Goal: Task Accomplishment & Management: Manage account settings

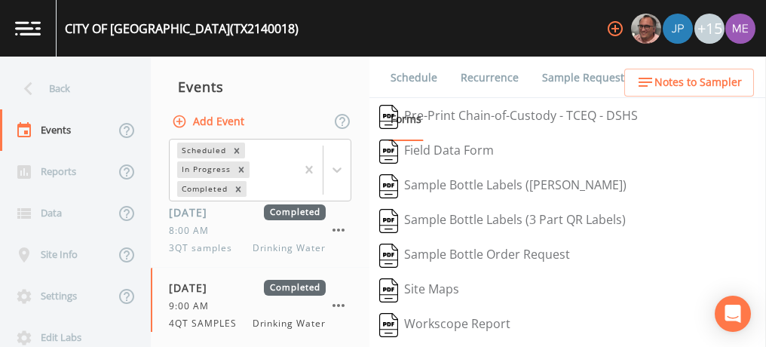
scroll to position [360, 0]
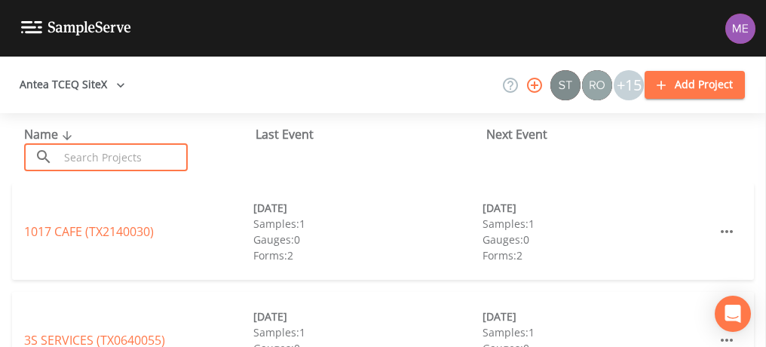
click at [130, 149] on input "text" at bounding box center [123, 157] width 129 height 28
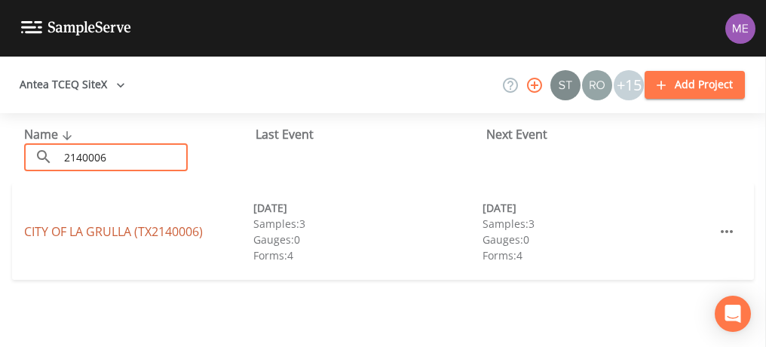
type input "2140006"
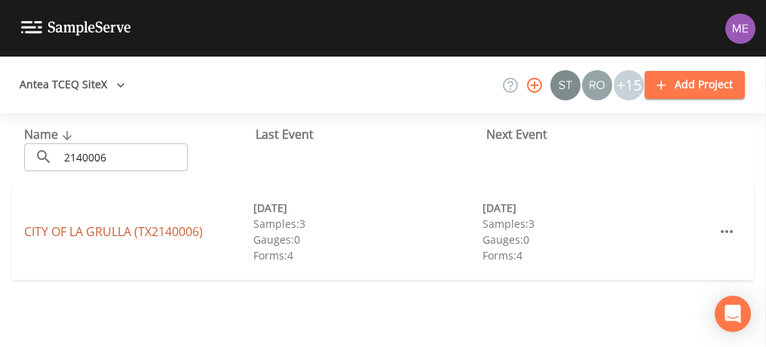
click at [113, 231] on link "CITY OF LA GRULLA (TX2140006)" at bounding box center [113, 231] width 179 height 17
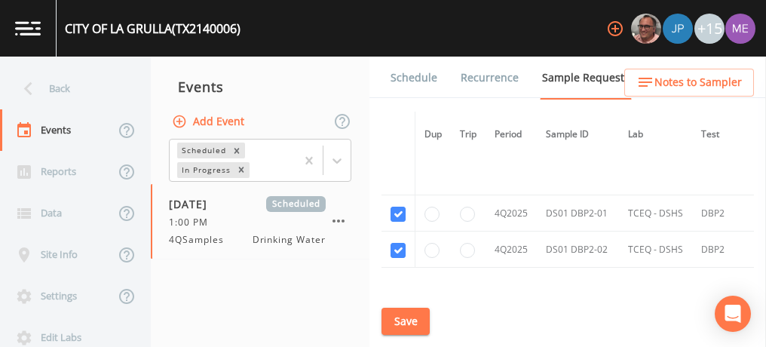
scroll to position [2172, 0]
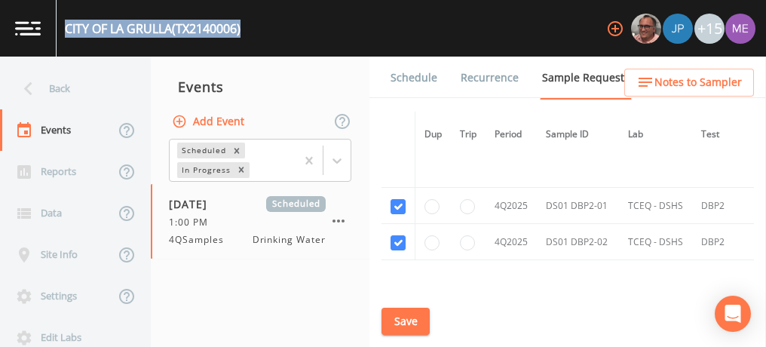
drag, startPoint x: 66, startPoint y: 23, endPoint x: 247, endPoint y: 31, distance: 181.9
click at [247, 31] on div "CITY OF LA GRULLA (TX2140006) +15" at bounding box center [383, 28] width 766 height 57
copy div "CITY OF LA GRULLA (TX2140006)"
click at [404, 325] on button "Save" at bounding box center [406, 322] width 48 height 28
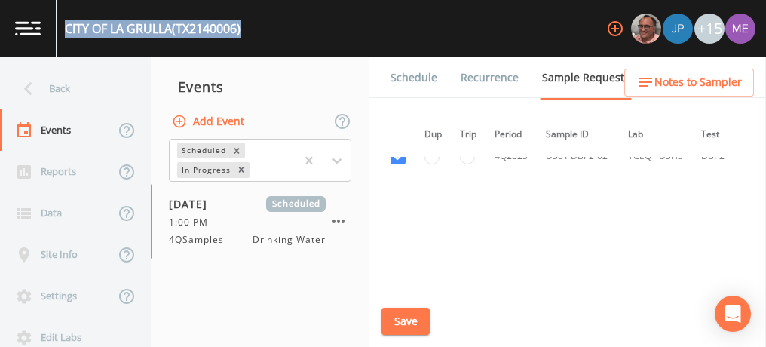
click at [416, 79] on link "Schedule" at bounding box center [413, 78] width 51 height 42
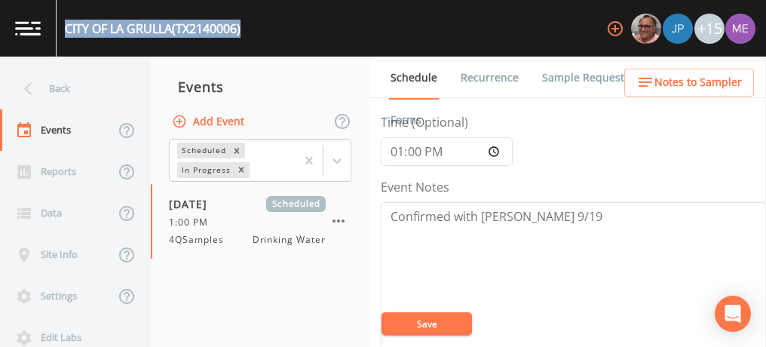
scroll to position [148, 0]
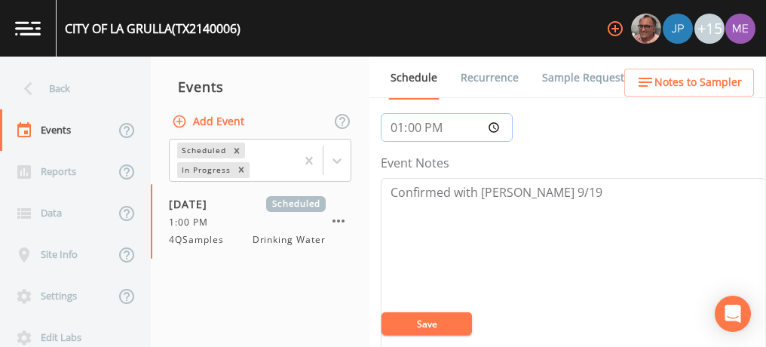
click at [396, 129] on input "13:00:00" at bounding box center [447, 127] width 132 height 29
click at [436, 129] on input "20:00" at bounding box center [447, 127] width 132 height 29
type input "08:00"
click at [410, 327] on button "Save" at bounding box center [427, 323] width 90 height 23
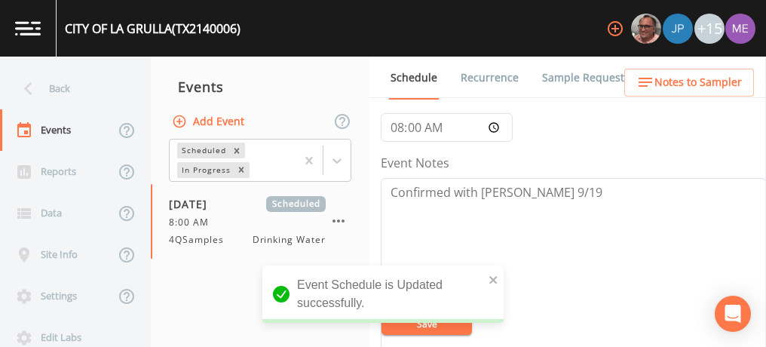
click at [410, 327] on div "Event Schedule is Updated successfully." at bounding box center [382, 299] width 241 height 69
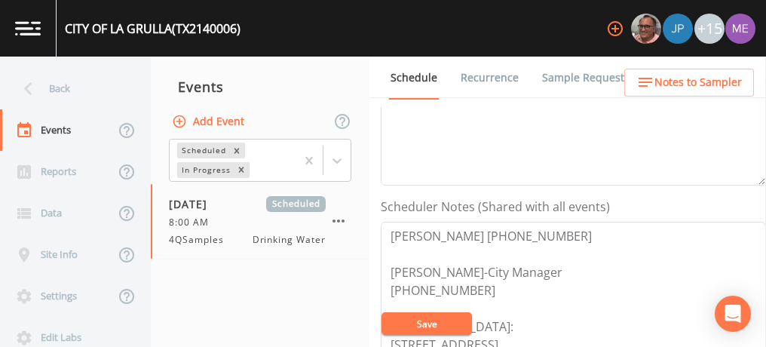
scroll to position [342, 0]
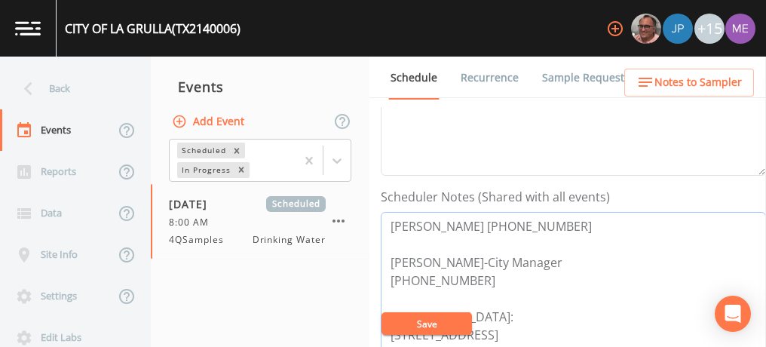
drag, startPoint x: 390, startPoint y: 223, endPoint x: 541, endPoint y: 229, distance: 151.7
click at [541, 229] on textarea "Ben Ramirez 956-455-3716 ROBERTO SALINAS-City Manager 956-487-3341 Meeting Poin…" at bounding box center [573, 308] width 385 height 192
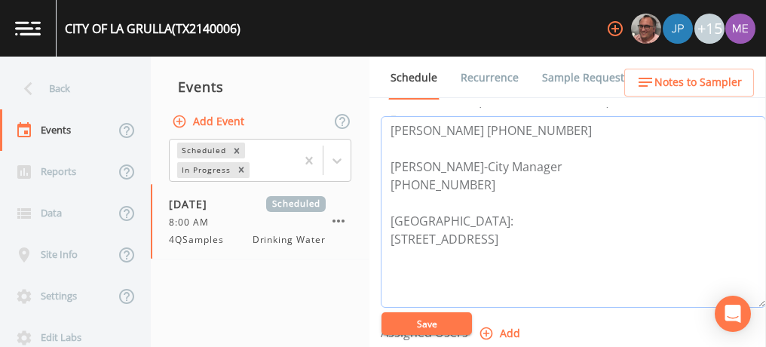
scroll to position [449, 0]
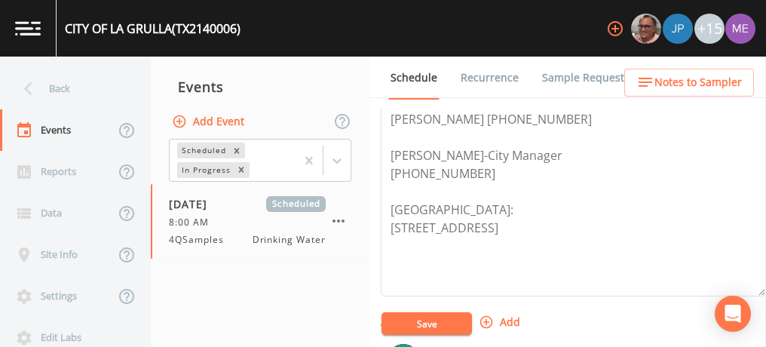
click at [596, 80] on link "Sample Requests" at bounding box center [586, 78] width 92 height 42
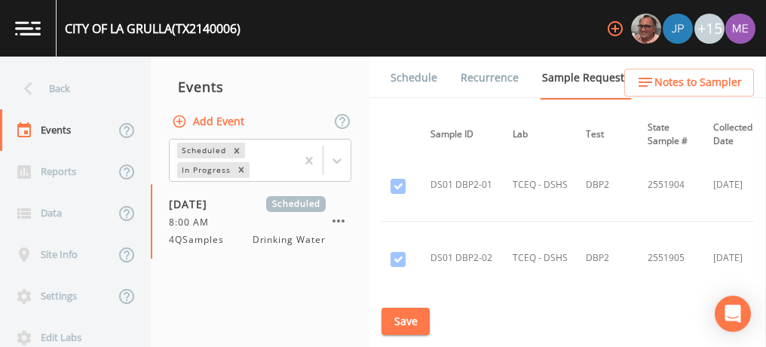
scroll to position [1837, 115]
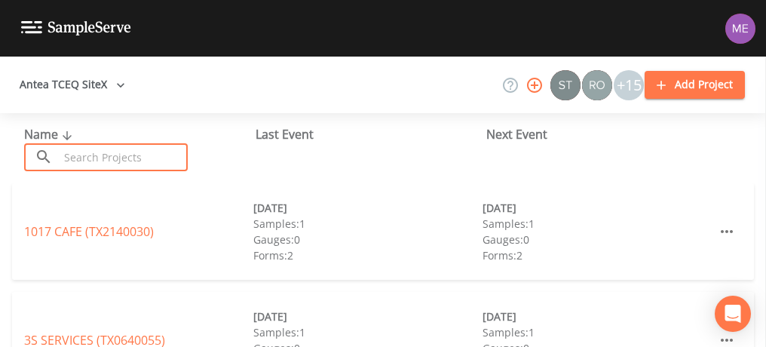
click at [167, 156] on input "text" at bounding box center [123, 157] width 129 height 28
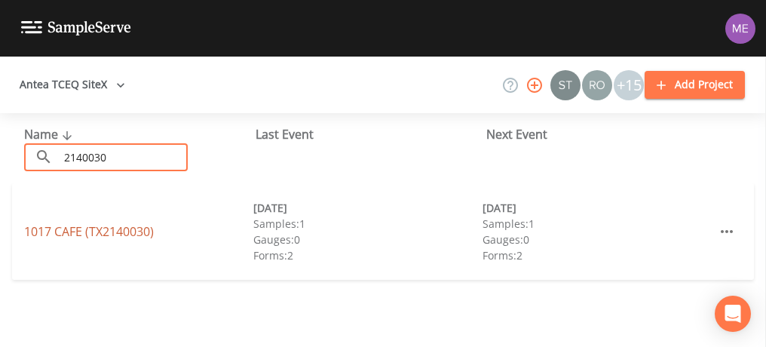
type input "2140030"
click at [145, 227] on link "1017 CAFE (TX2140030)" at bounding box center [89, 231] width 130 height 17
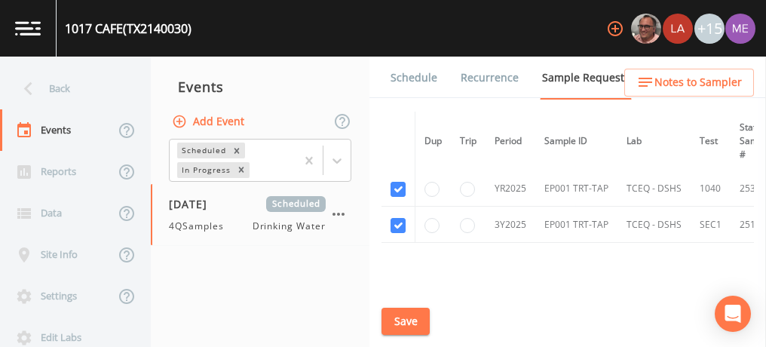
scroll to position [88, 0]
click at [407, 77] on link "Schedule" at bounding box center [413, 78] width 51 height 42
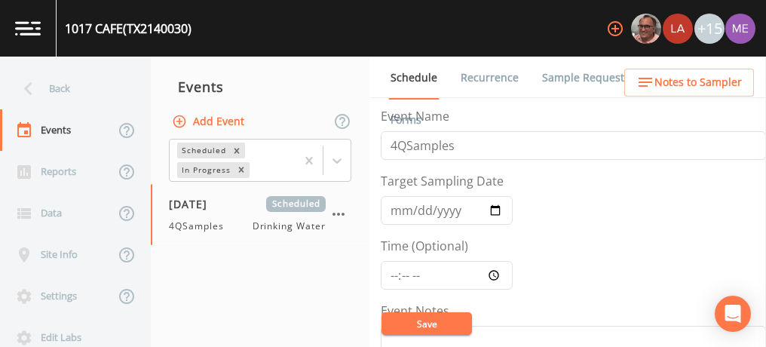
drag, startPoint x: 66, startPoint y: 29, endPoint x: 204, endPoint y: 29, distance: 138.0
click at [204, 29] on div "1017 CAFE (TX2140030) +15" at bounding box center [383, 28] width 766 height 57
copy div "1017 CAFE (TX2140030)"
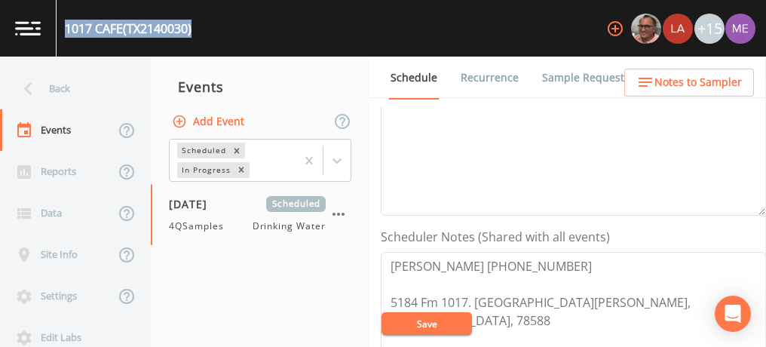
scroll to position [311, 0]
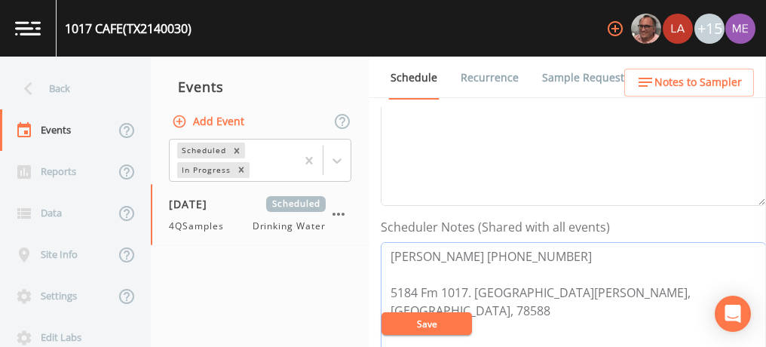
drag, startPoint x: 390, startPoint y: 250, endPoint x: 547, endPoint y: 256, distance: 157.0
click at [547, 256] on textarea "Mary Beltran 956-481-3316 5184 Fm 1017. San Isidro, TX, 78588" at bounding box center [573, 338] width 385 height 192
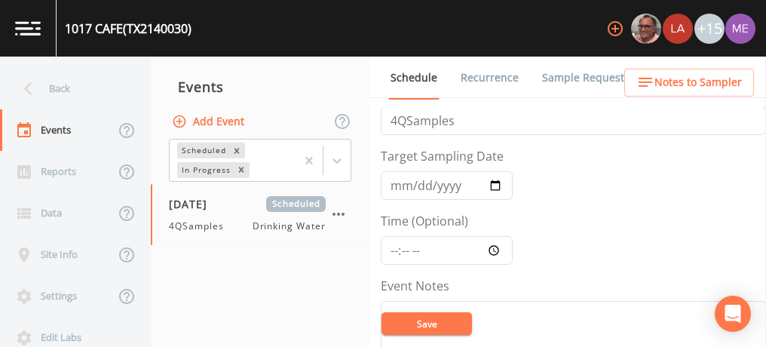
scroll to position [0, 0]
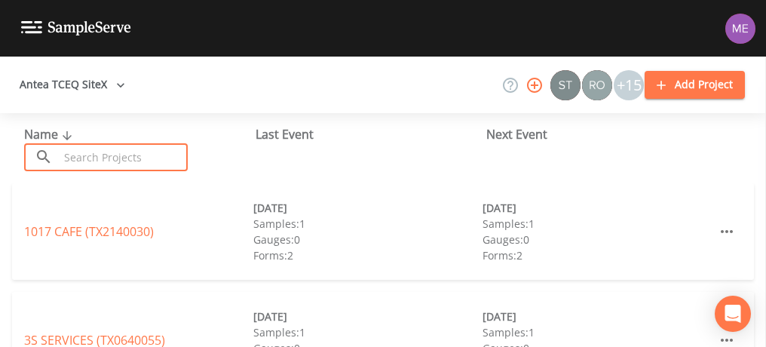
click at [170, 146] on input "text" at bounding box center [123, 157] width 129 height 28
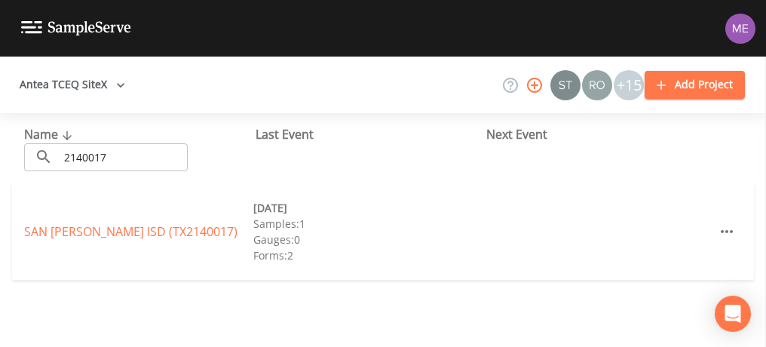
click at [382, 165] on div "Name ​ 2140017 ​ Last Event Next Event" at bounding box center [383, 148] width 766 height 70
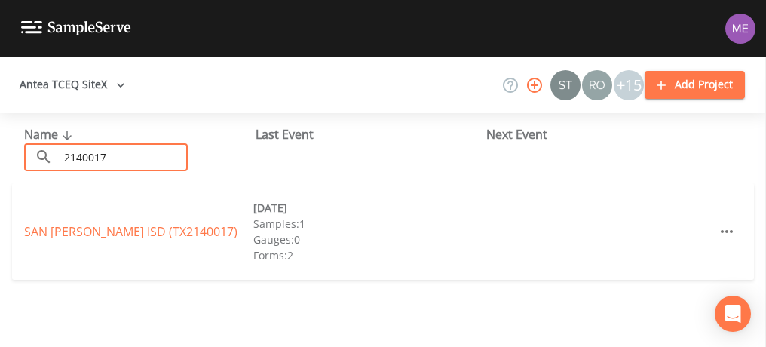
click at [188, 164] on input "2140017" at bounding box center [123, 157] width 129 height 28
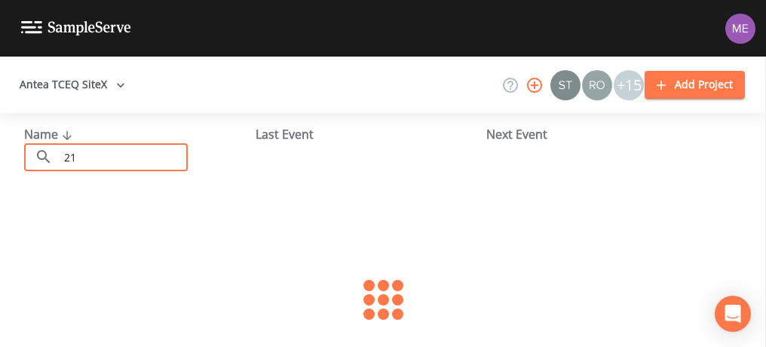
type input "2"
type input "la joya"
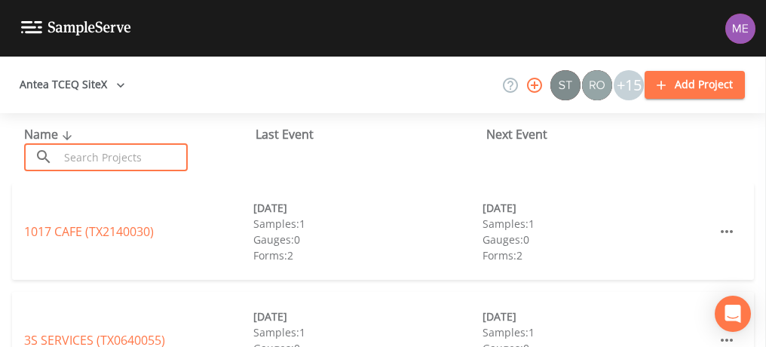
click at [185, 166] on input "text" at bounding box center [123, 157] width 129 height 28
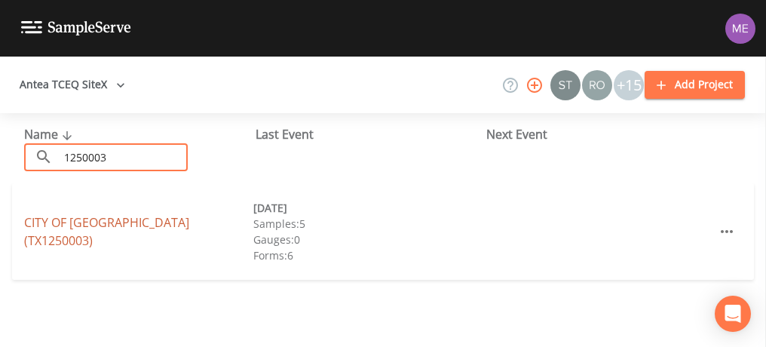
type input "1250003"
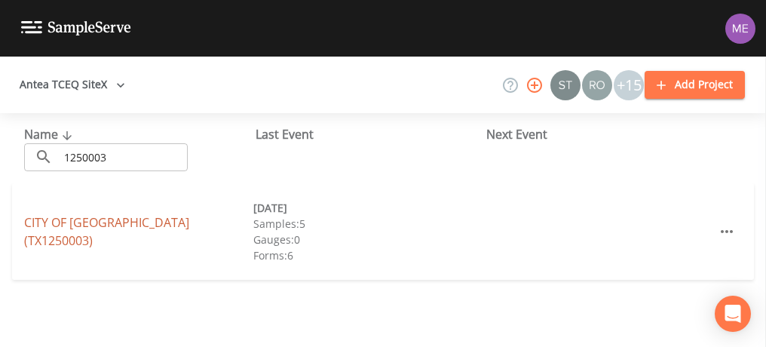
click at [145, 234] on link "CITY OF [GEOGRAPHIC_DATA] (TX1250003)" at bounding box center [106, 231] width 165 height 35
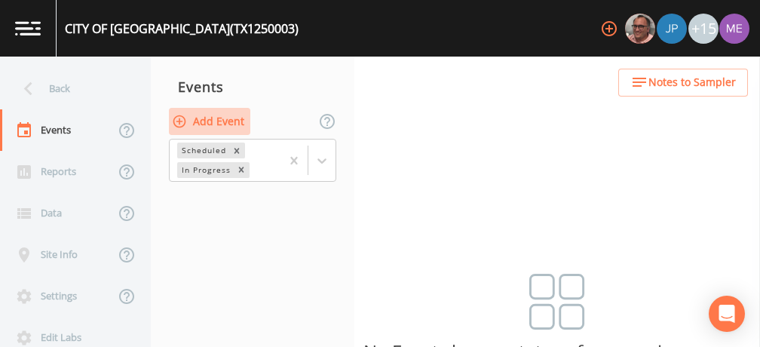
click at [232, 119] on button "Add Event" at bounding box center [209, 122] width 81 height 28
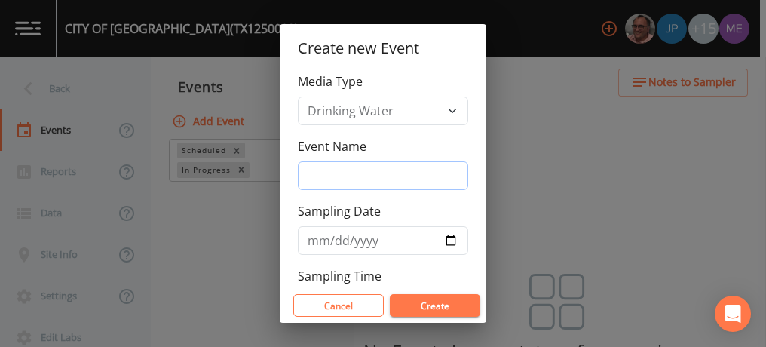
click at [330, 176] on input "Event Name" at bounding box center [383, 175] width 170 height 29
type input "4QSamples"
type input "[DATE]"
click at [338, 240] on input "[DATE]" at bounding box center [383, 240] width 170 height 29
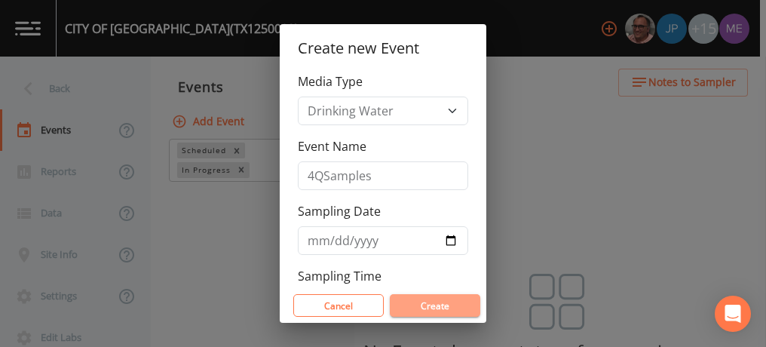
click at [403, 302] on button "Create" at bounding box center [435, 305] width 90 height 23
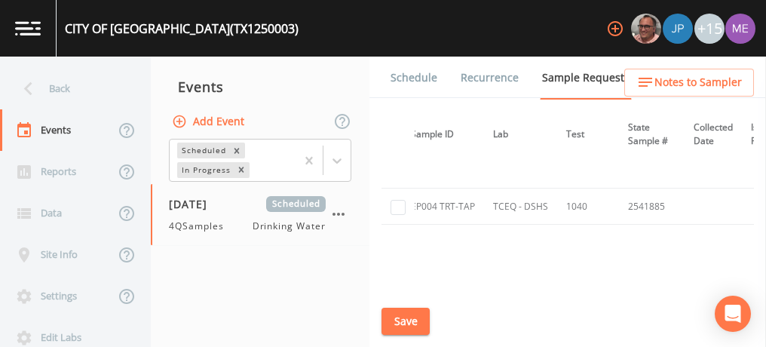
scroll to position [3959, 0]
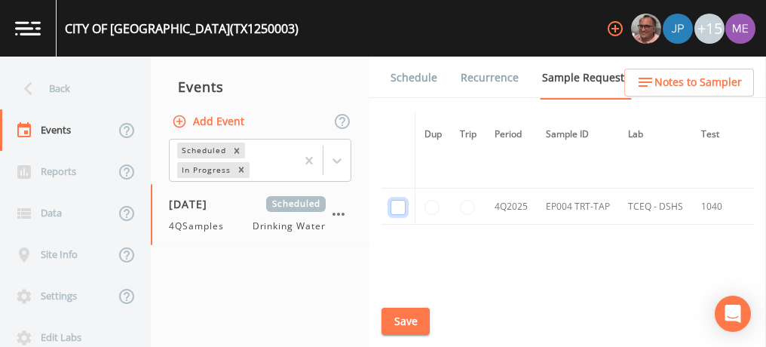
click at [397, 200] on input "checkbox" at bounding box center [398, 207] width 15 height 15
checkbox input "true"
click at [413, 321] on button "Save" at bounding box center [406, 322] width 48 height 28
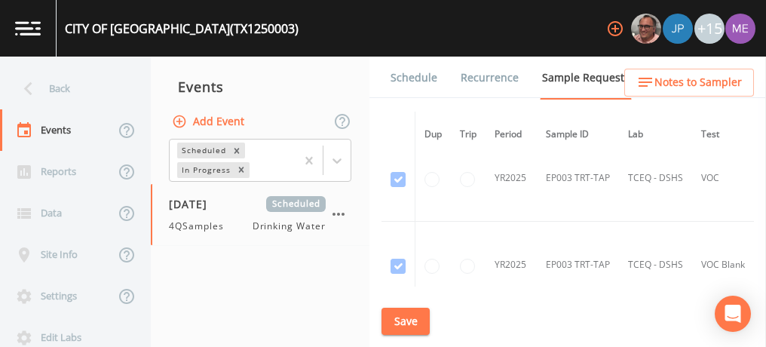
scroll to position [2278, 0]
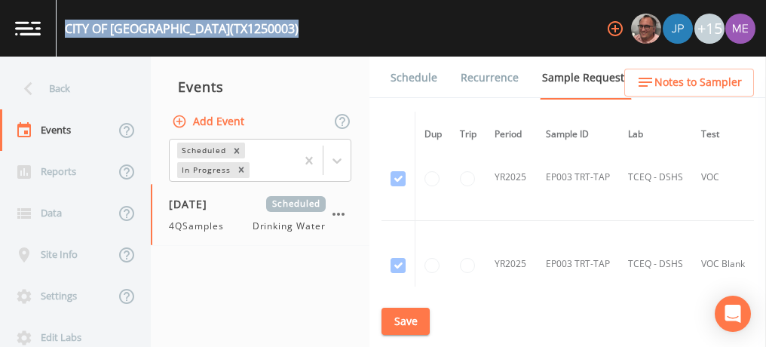
drag, startPoint x: 66, startPoint y: 29, endPoint x: 248, endPoint y: 35, distance: 182.6
click at [248, 35] on div "CITY OF [GEOGRAPHIC_DATA] (TX1250003) +15" at bounding box center [383, 28] width 766 height 57
copy div "CITY OF [GEOGRAPHIC_DATA] (TX1250003)"
click at [406, 81] on link "Schedule" at bounding box center [413, 78] width 51 height 42
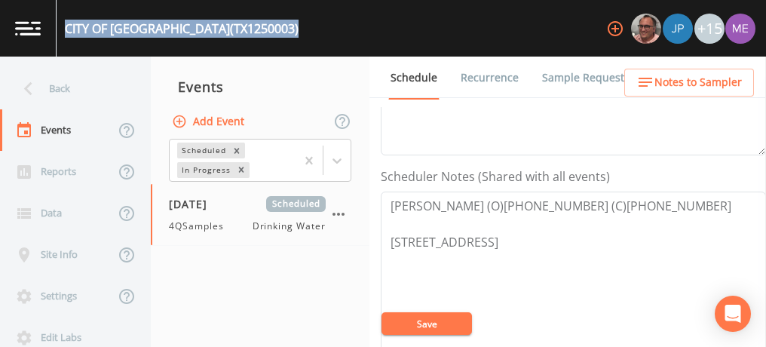
scroll to position [363, 0]
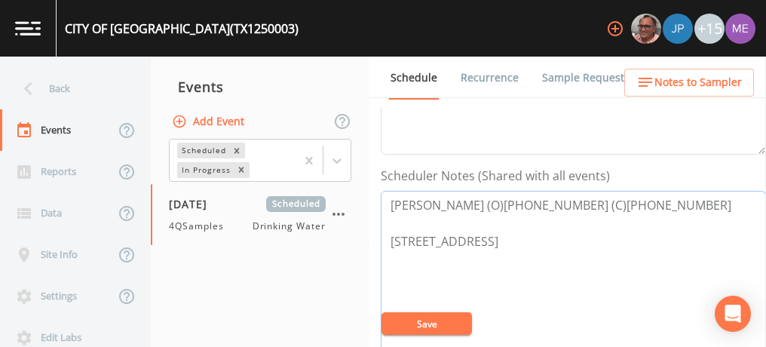
drag, startPoint x: 389, startPoint y: 204, endPoint x: 578, endPoint y: 214, distance: 188.8
click at [578, 214] on textarea "[PERSON_NAME] (O)[PHONE_NUMBER] (C)[PHONE_NUMBER] [STREET_ADDRESS]" at bounding box center [573, 287] width 385 height 192
